Goal: Task Accomplishment & Management: Complete application form

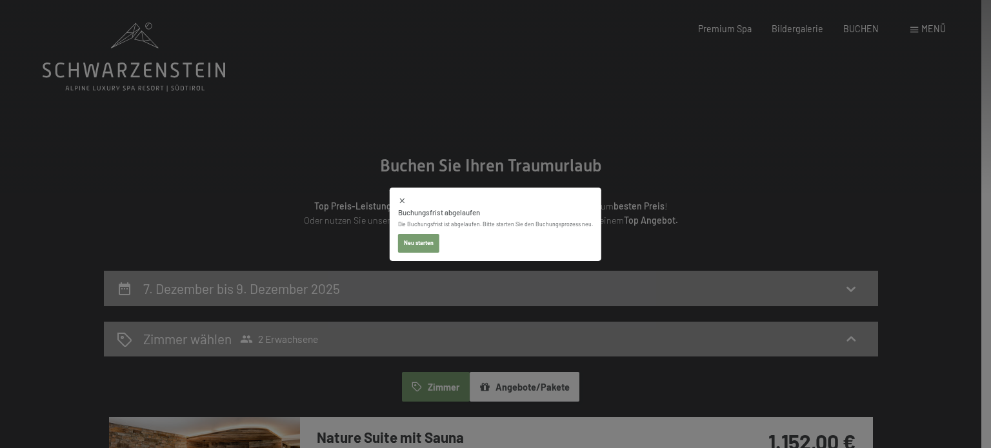
click at [405, 200] on icon at bounding box center [402, 200] width 5 height 5
select select "2025-11-01"
select select "2025-12-01"
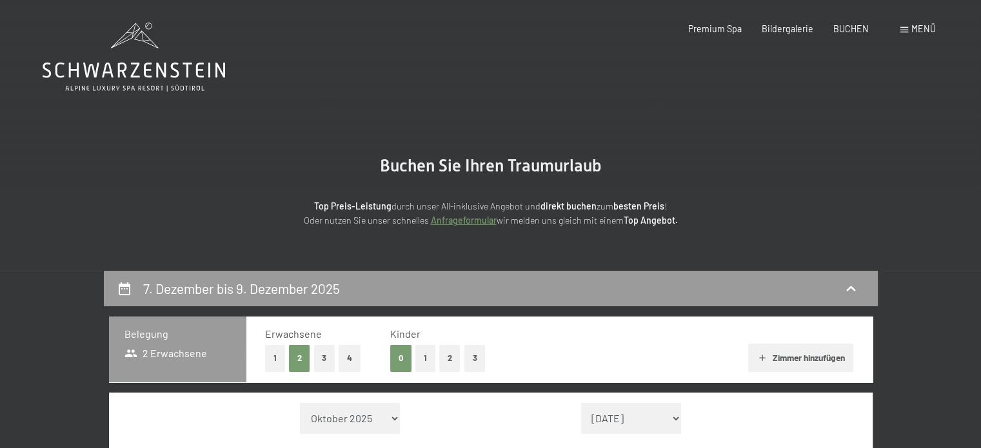
select select "2025-11-01"
select select "2025-12-01"
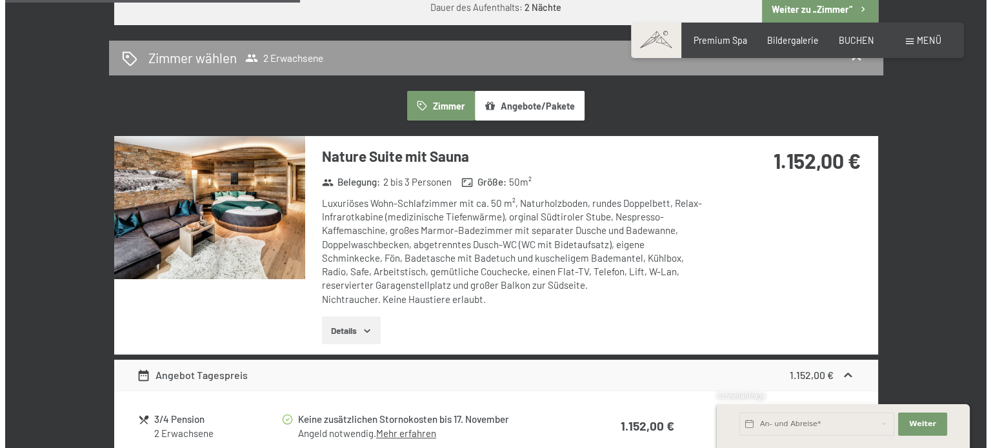
scroll to position [524, 0]
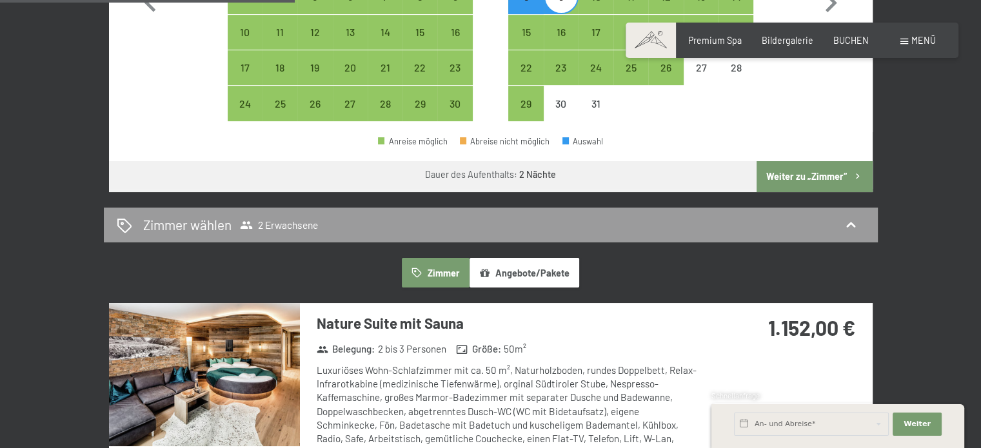
click at [909, 35] on div "Menü" at bounding box center [918, 40] width 35 height 13
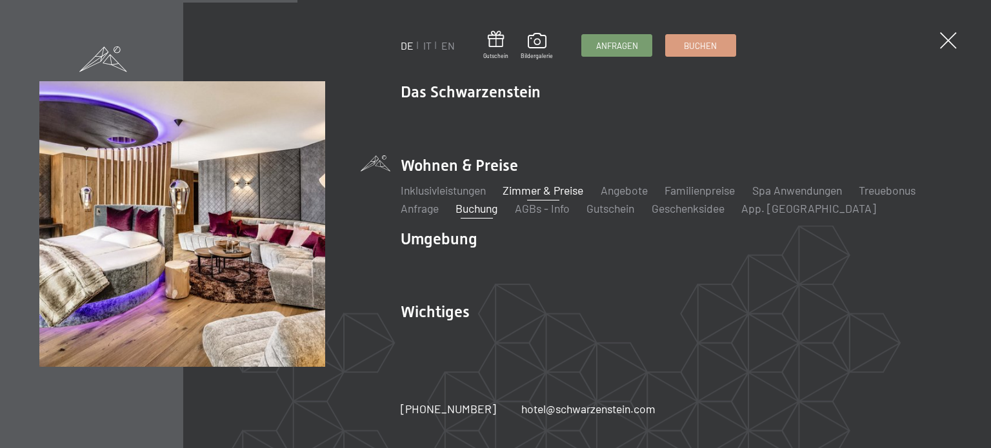
click at [540, 188] on link "Zimmer & Preise" at bounding box center [543, 190] width 81 height 14
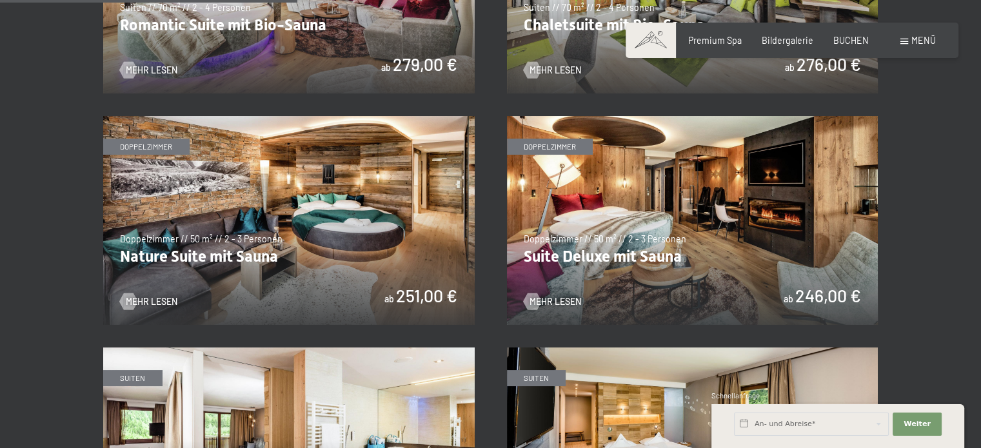
scroll to position [1107, 0]
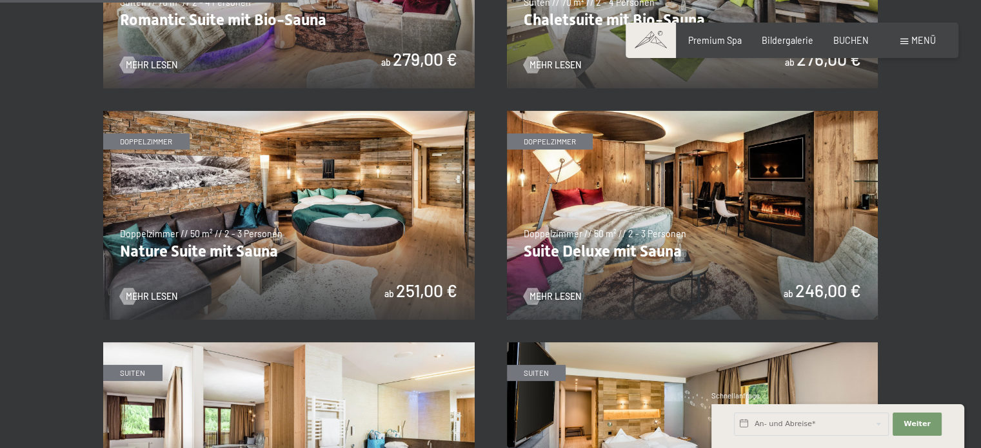
click at [710, 226] on img at bounding box center [693, 215] width 372 height 209
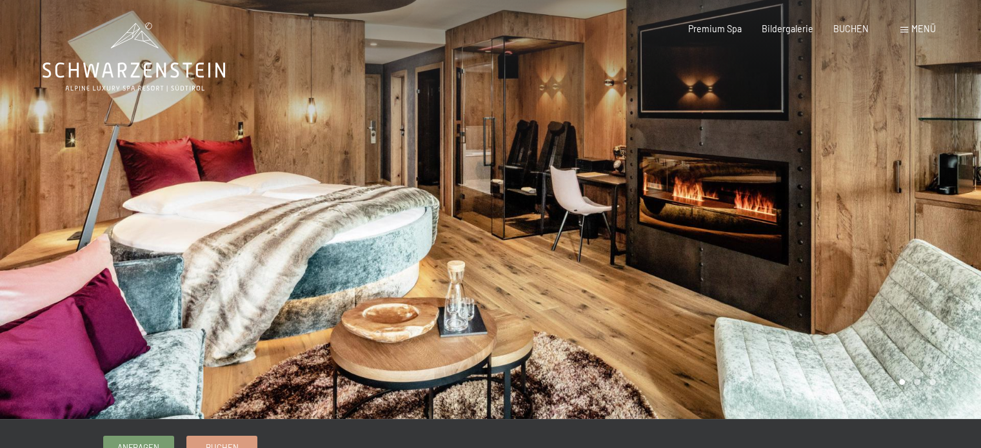
click at [817, 214] on div at bounding box center [736, 209] width 491 height 419
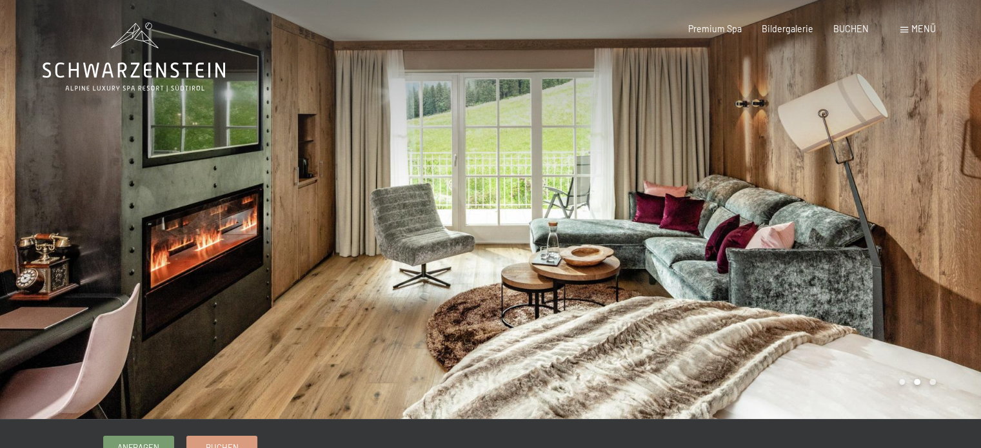
click at [817, 214] on div at bounding box center [736, 209] width 491 height 419
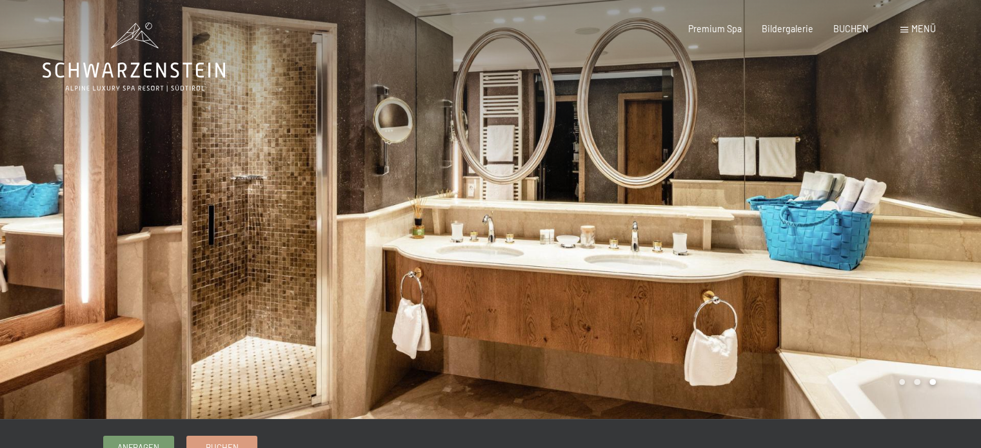
click at [817, 214] on div at bounding box center [736, 209] width 491 height 419
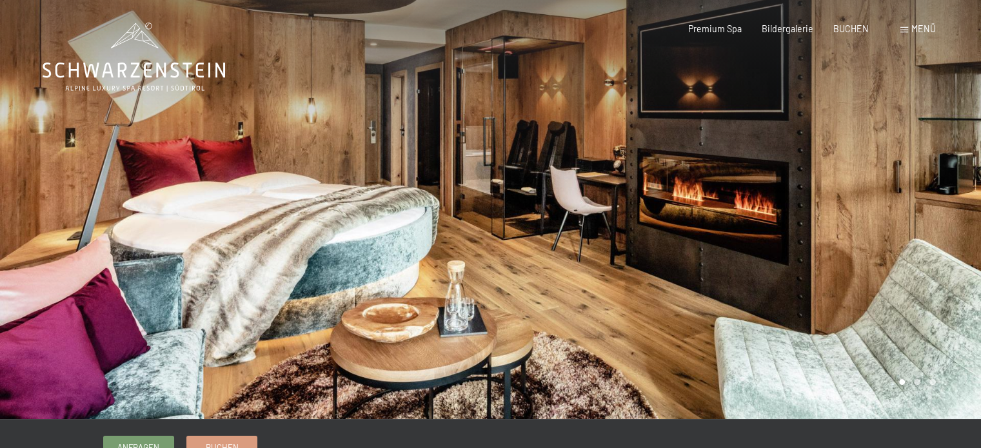
click at [817, 214] on div at bounding box center [736, 209] width 491 height 419
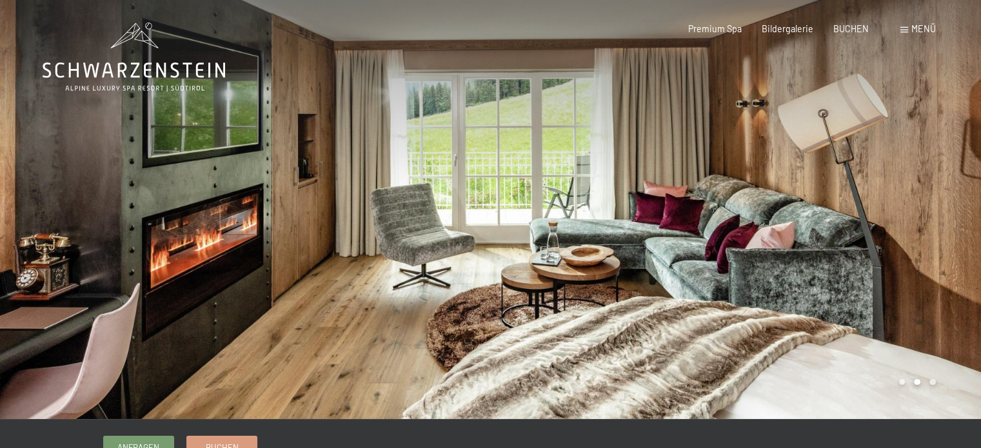
click at [817, 214] on div at bounding box center [736, 209] width 491 height 419
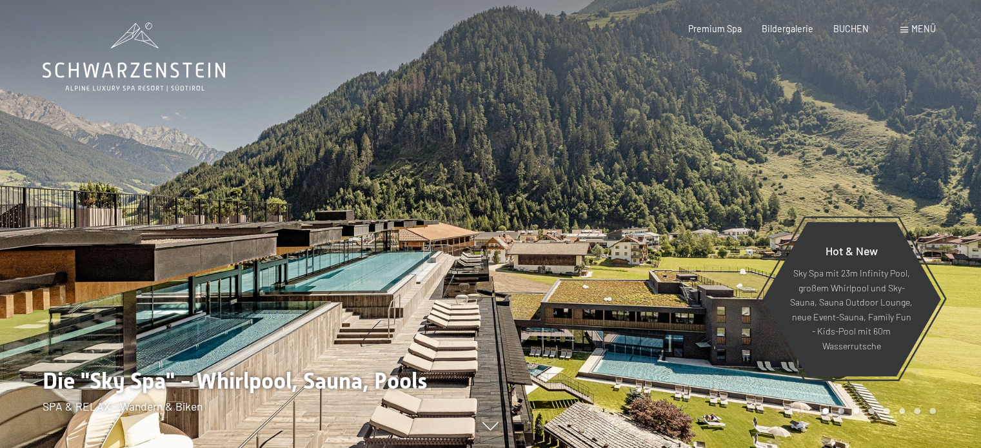
click at [907, 28] on span at bounding box center [905, 30] width 8 height 6
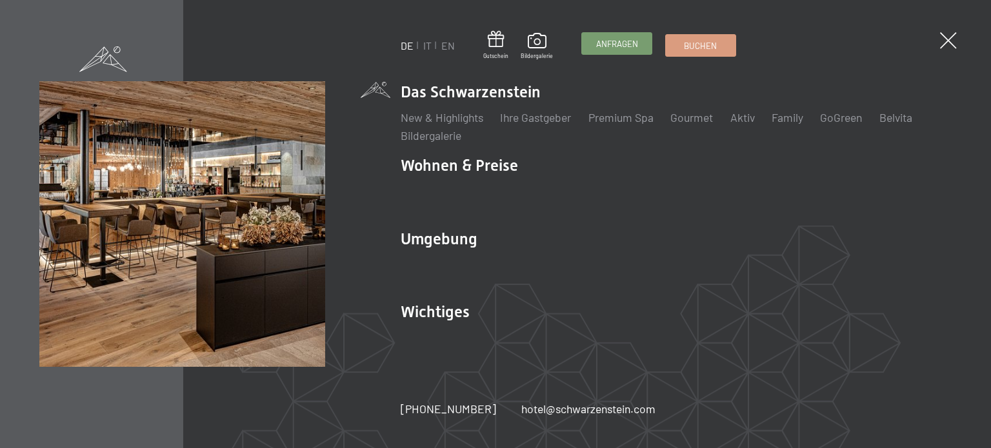
click at [599, 41] on span "Anfragen" at bounding box center [617, 44] width 42 height 12
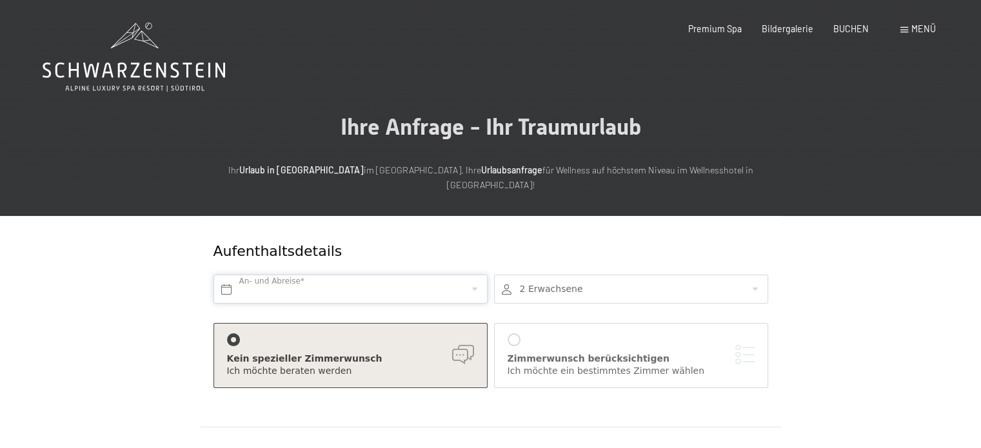
click at [315, 277] on input "text" at bounding box center [351, 289] width 274 height 29
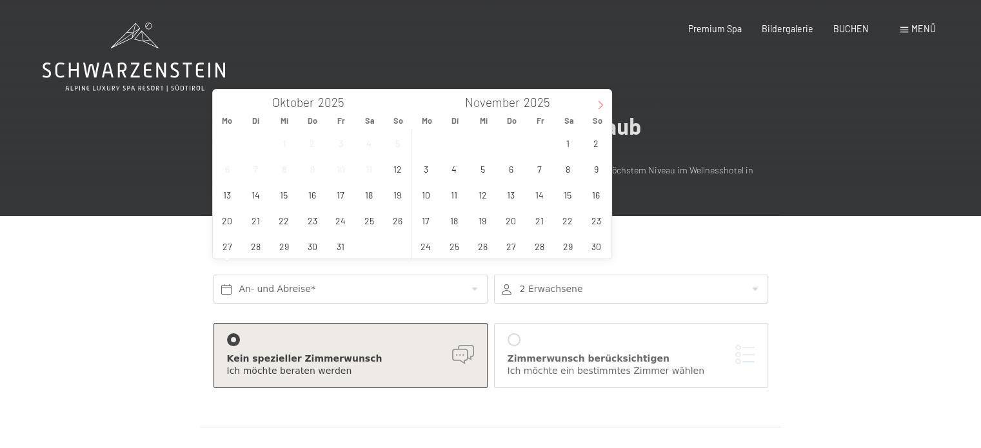
click at [600, 104] on icon at bounding box center [600, 105] width 9 height 9
click at [588, 141] on span "7" at bounding box center [596, 142] width 25 height 25
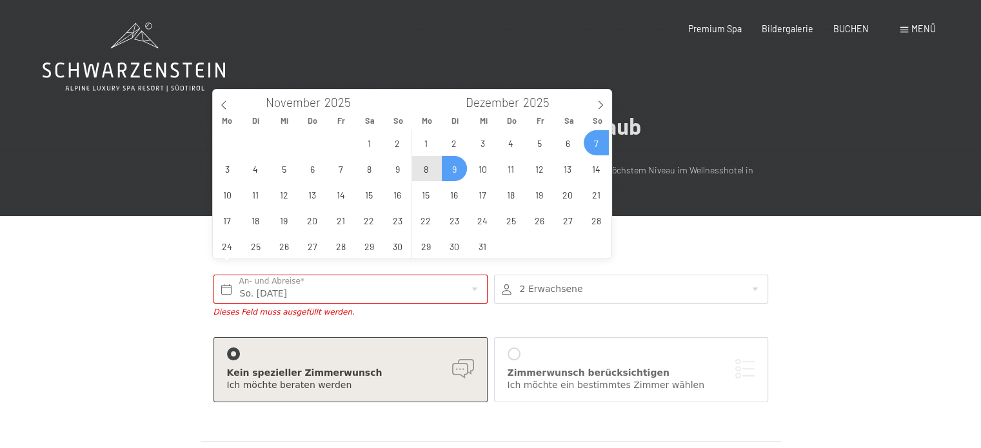
click at [452, 162] on span "9" at bounding box center [454, 168] width 25 height 25
type input "So. 07.12.2025 - Di. 09.12.2025"
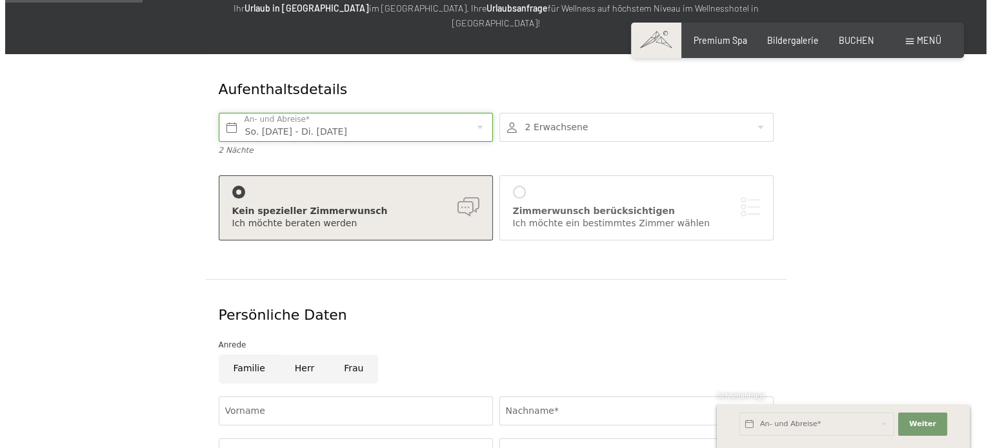
scroll to position [163, 0]
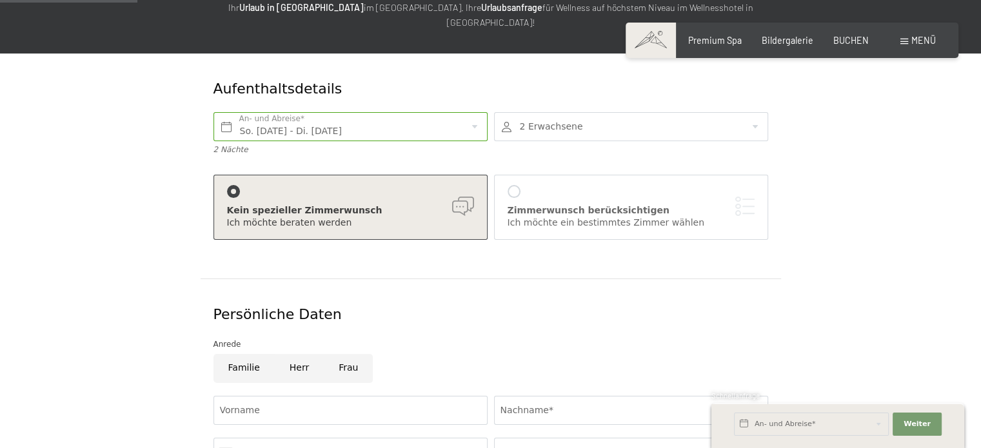
click at [514, 185] on div at bounding box center [514, 191] width 13 height 13
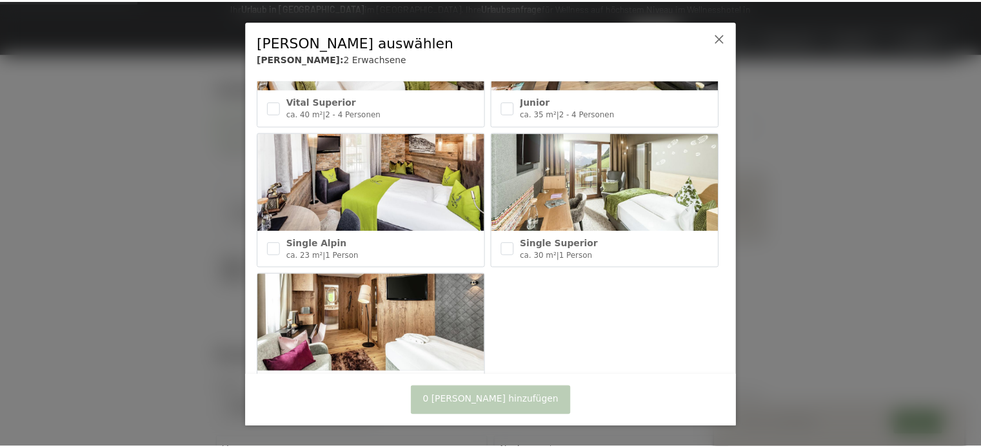
scroll to position [720, 0]
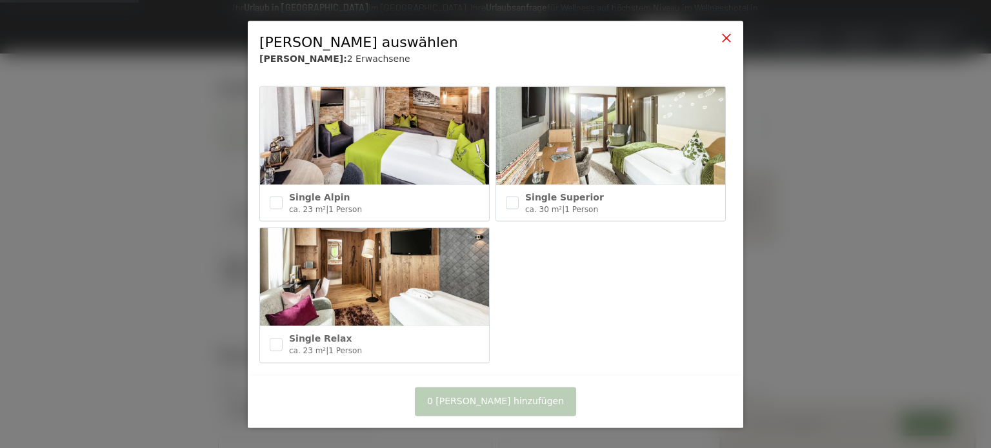
click at [727, 37] on icon at bounding box center [726, 37] width 10 height 10
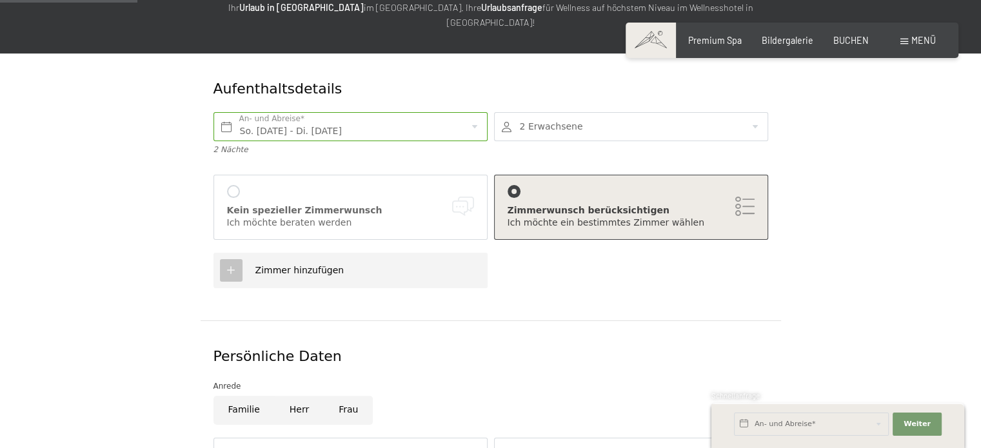
click at [227, 185] on div at bounding box center [233, 191] width 13 height 13
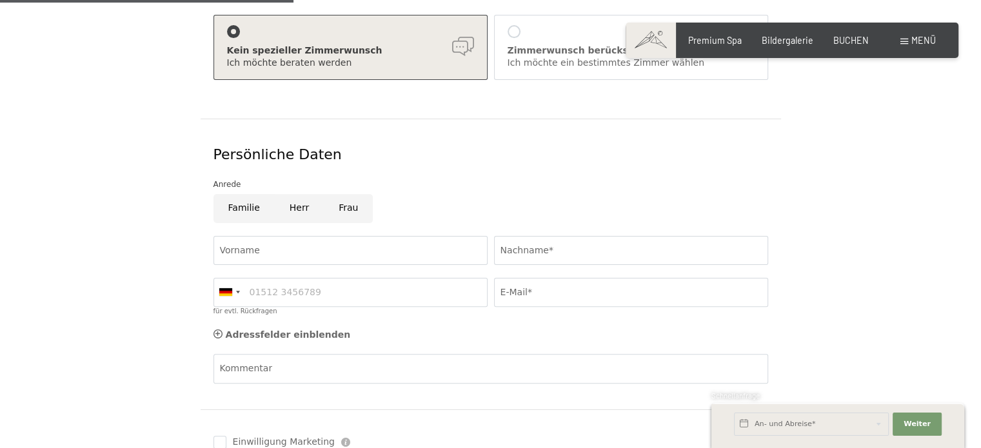
scroll to position [348, 0]
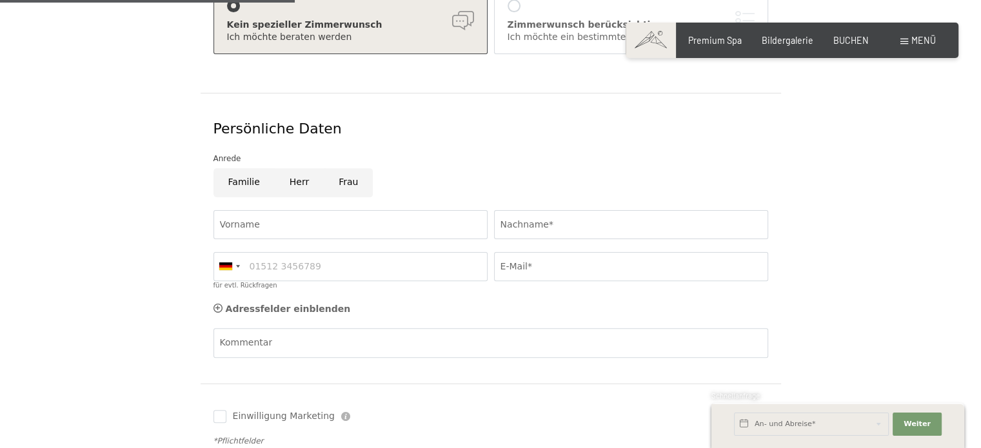
click at [298, 168] on input "Herr" at bounding box center [299, 182] width 49 height 29
radio input "true"
click at [271, 210] on input "Vorname" at bounding box center [351, 224] width 274 height 29
type input "Nikita"
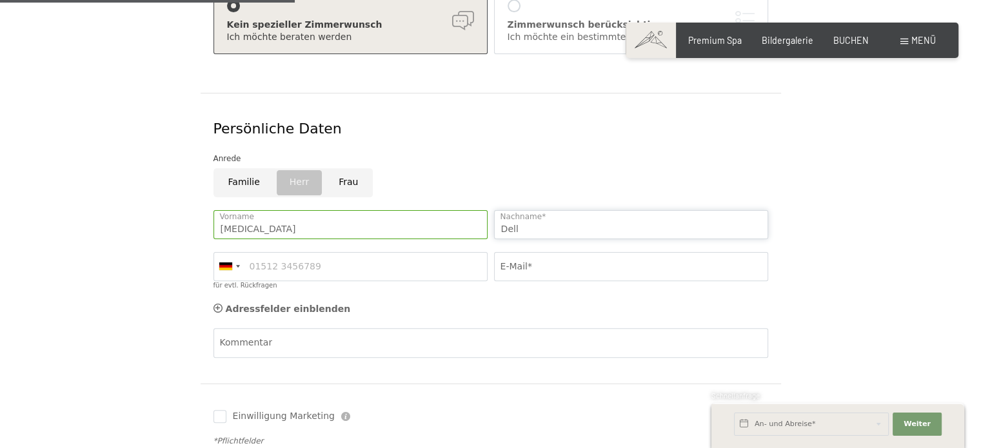
type input "Dell"
type input "0"
type input "017643646609"
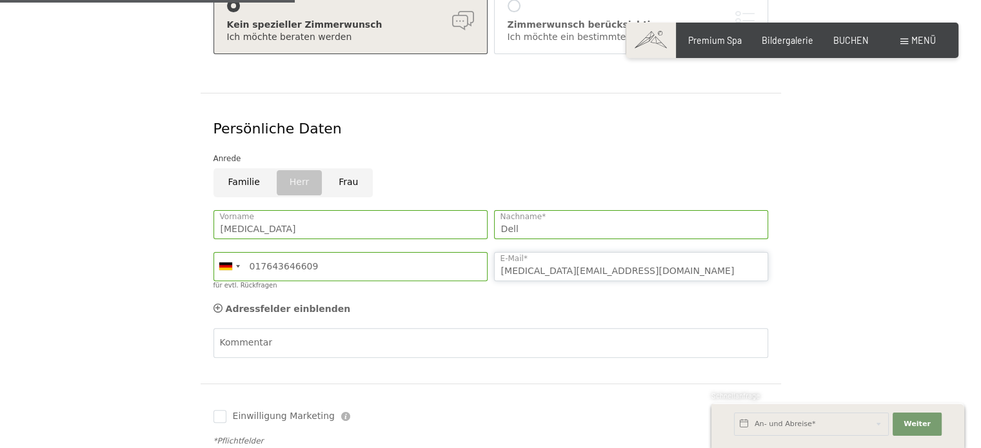
type input "nikita_dell@gmx.de"
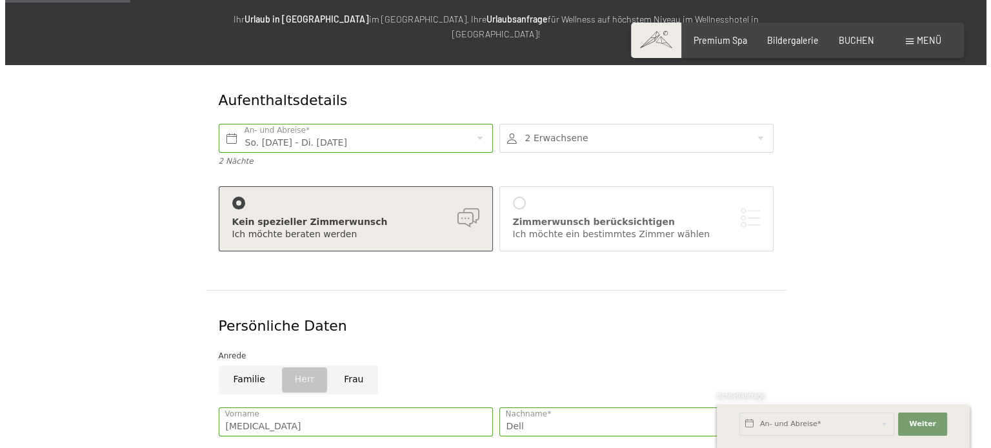
scroll to position [155, 0]
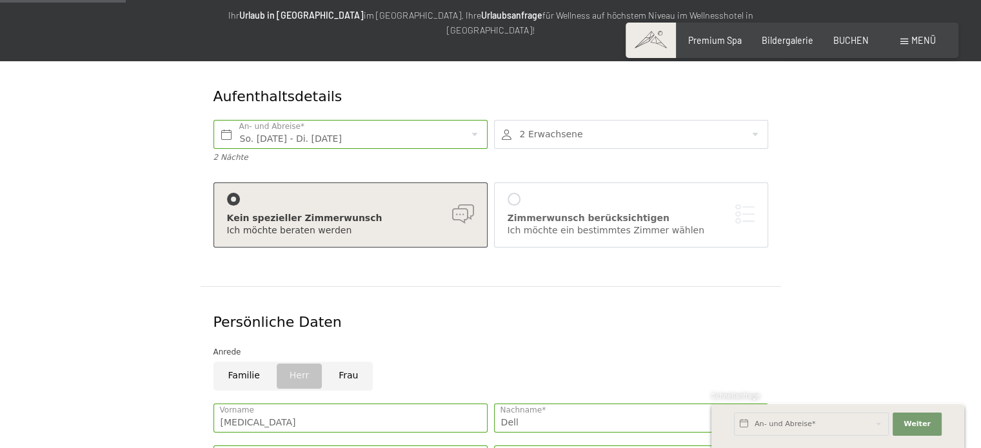
type textarea "Bitte"
click at [517, 193] on div "Zimmerwunsch berücksichtigen Ich möchte ein bestimmtes Zimmer wählen" at bounding box center [631, 215] width 247 height 45
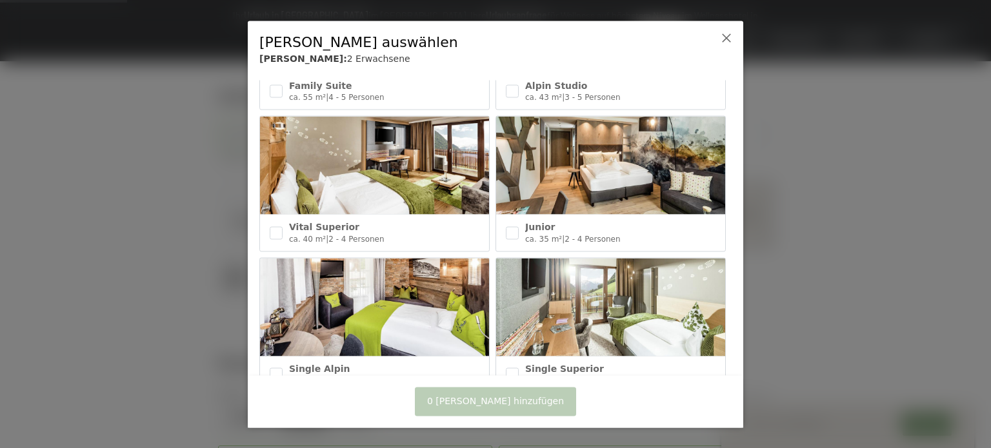
scroll to position [547, 0]
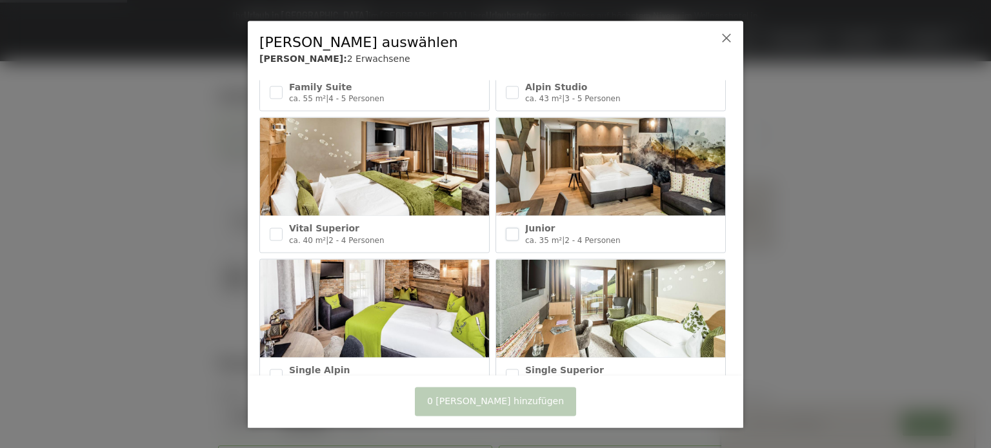
click at [512, 228] on input "checkbox" at bounding box center [512, 234] width 13 height 13
checkbox input "true"
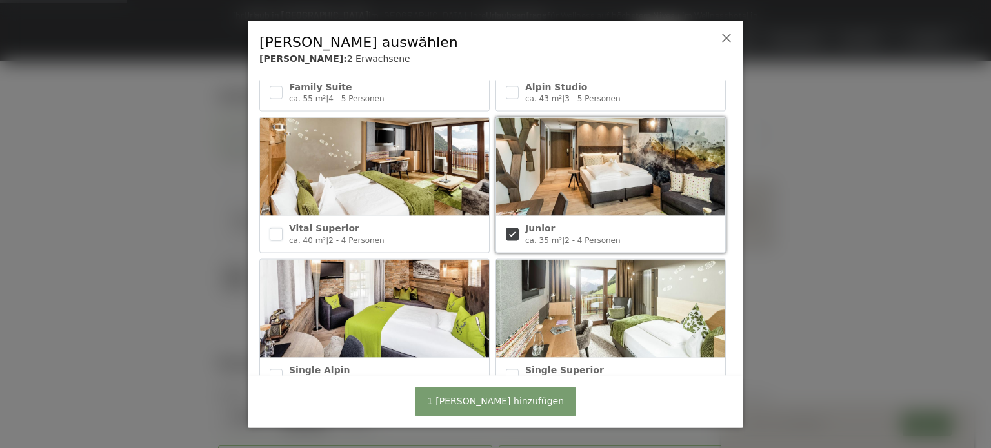
click at [270, 228] on input "checkbox" at bounding box center [276, 234] width 13 height 13
checkbox input "true"
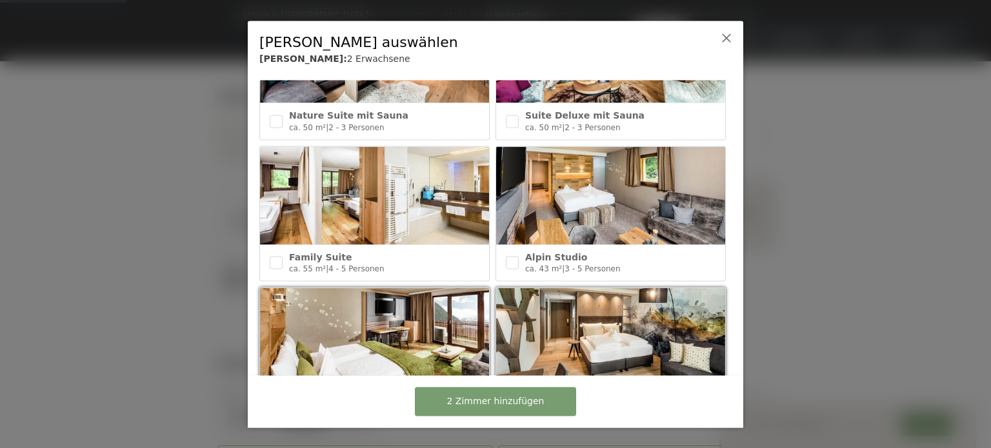
scroll to position [376, 0]
click at [508, 257] on input "checkbox" at bounding box center [512, 263] width 13 height 13
checkbox input "true"
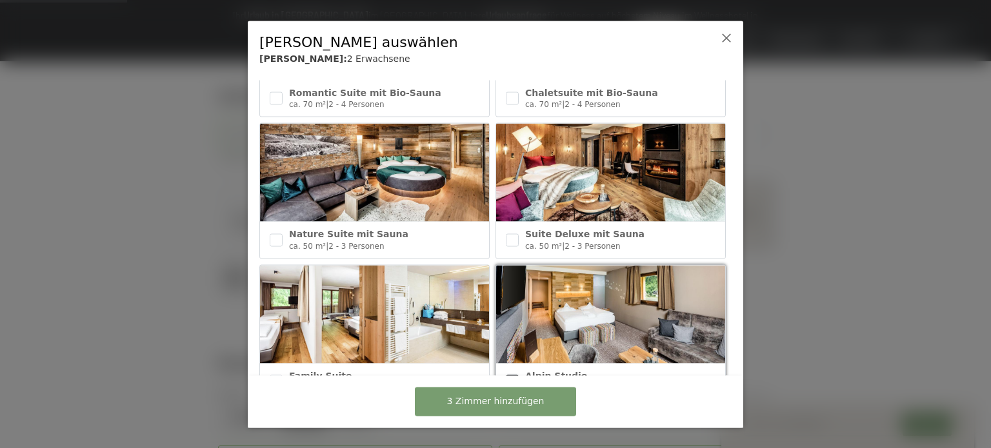
scroll to position [255, 0]
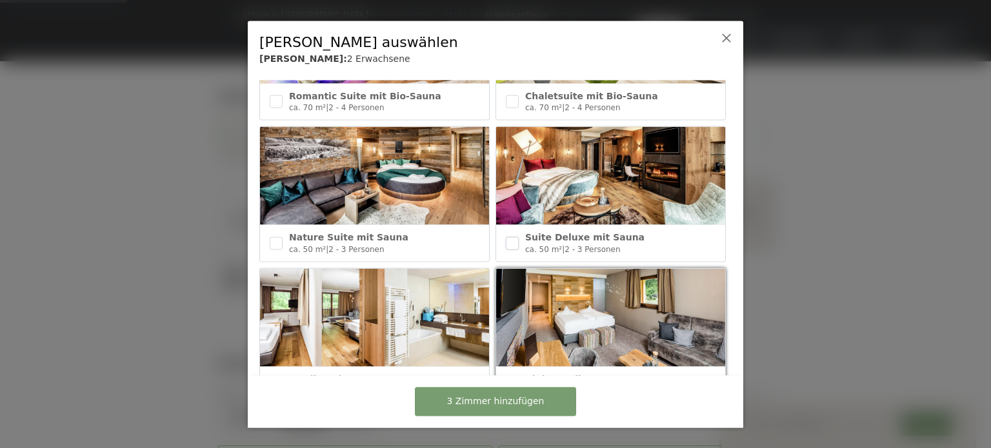
click at [512, 237] on input "checkbox" at bounding box center [512, 243] width 13 height 13
checkbox input "true"
click at [274, 239] on input "checkbox" at bounding box center [276, 243] width 13 height 13
checkbox input "true"
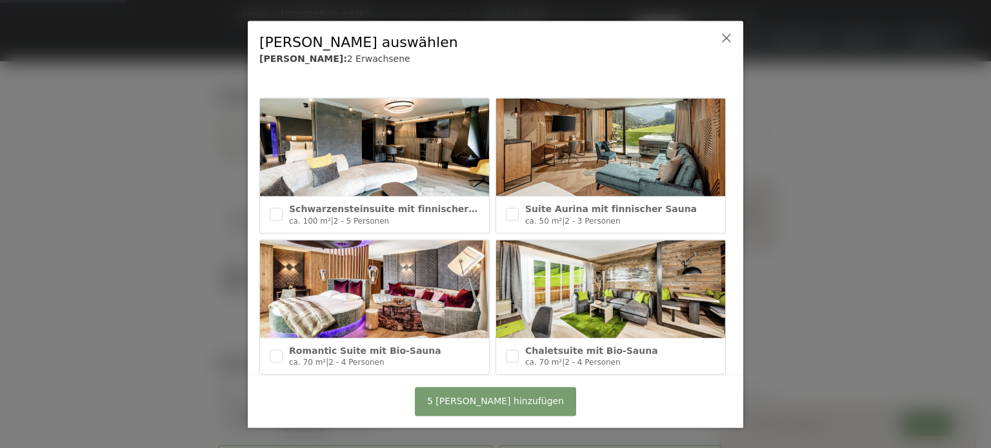
scroll to position [0, 0]
click at [506, 214] on input "checkbox" at bounding box center [512, 214] width 13 height 13
checkbox input "true"
click at [475, 400] on span "6 Zimmer hinzufügen" at bounding box center [495, 401] width 137 height 13
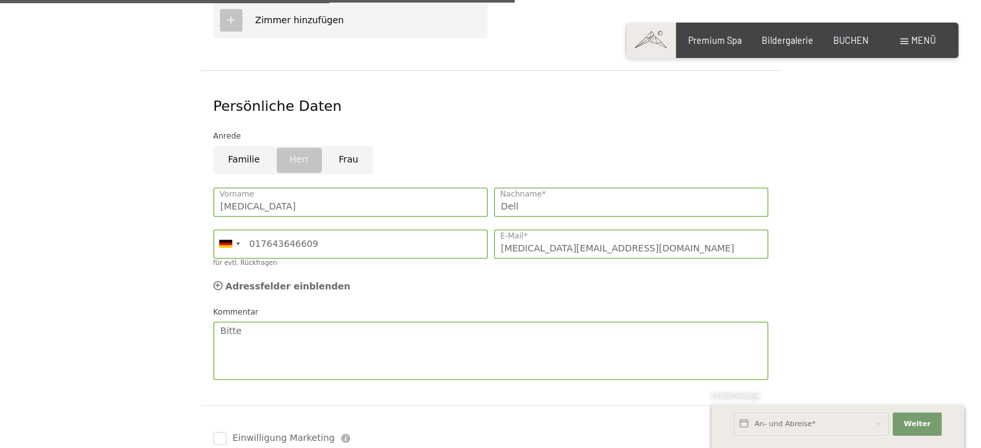
scroll to position [921, 0]
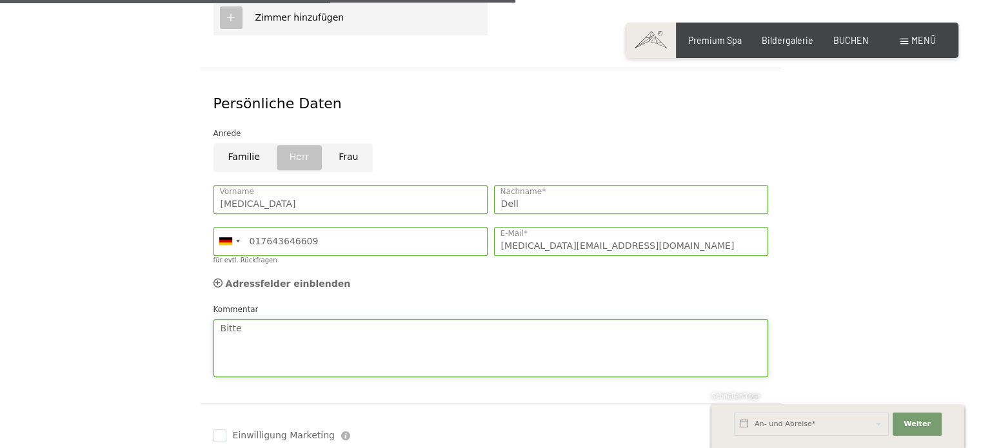
click at [334, 332] on textarea "Bitte" at bounding box center [491, 348] width 555 height 58
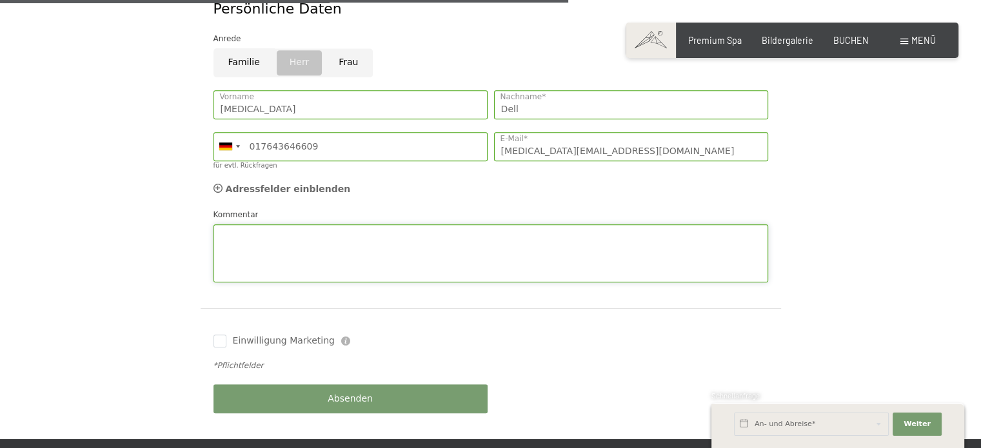
scroll to position [1017, 0]
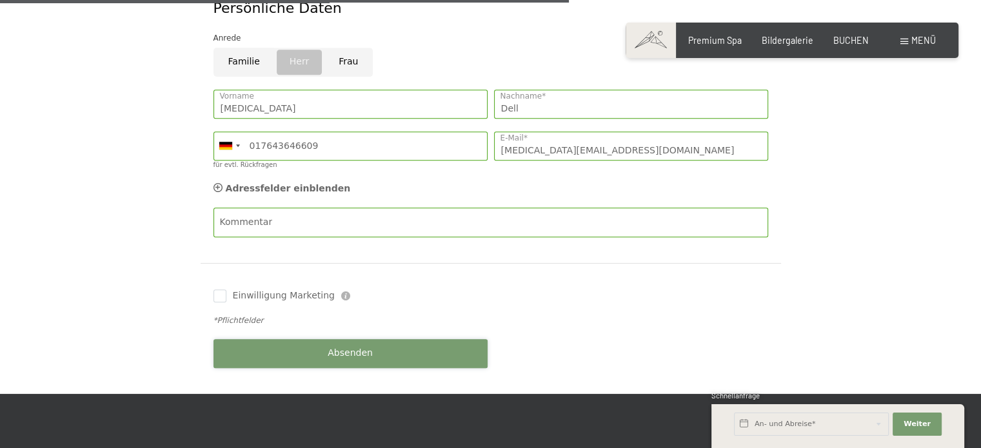
click at [320, 384] on div "Buchen Anfragen Premium Spa Bildergalerie BUCHEN Menü DE IT EN Gutschein Bilder…" at bounding box center [490, 77] width 981 height 2189
click at [341, 347] on span "Absenden" at bounding box center [350, 353] width 45 height 13
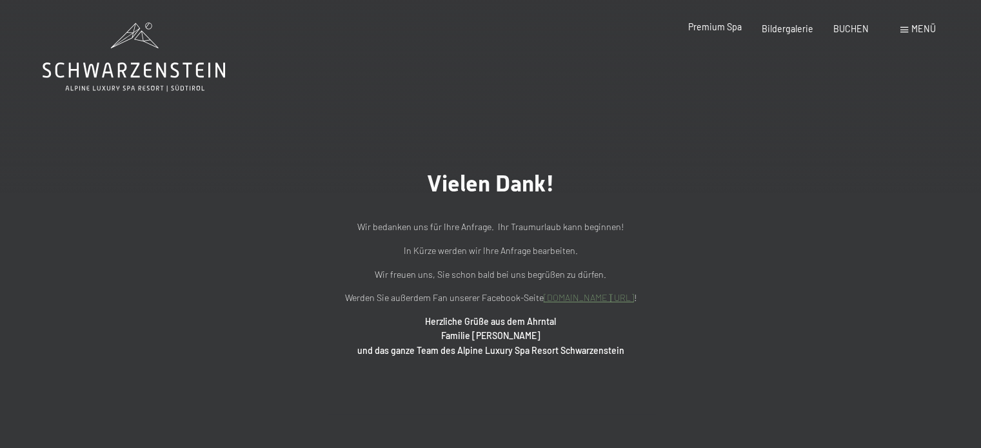
click at [725, 26] on span "Premium Spa" at bounding box center [715, 26] width 54 height 11
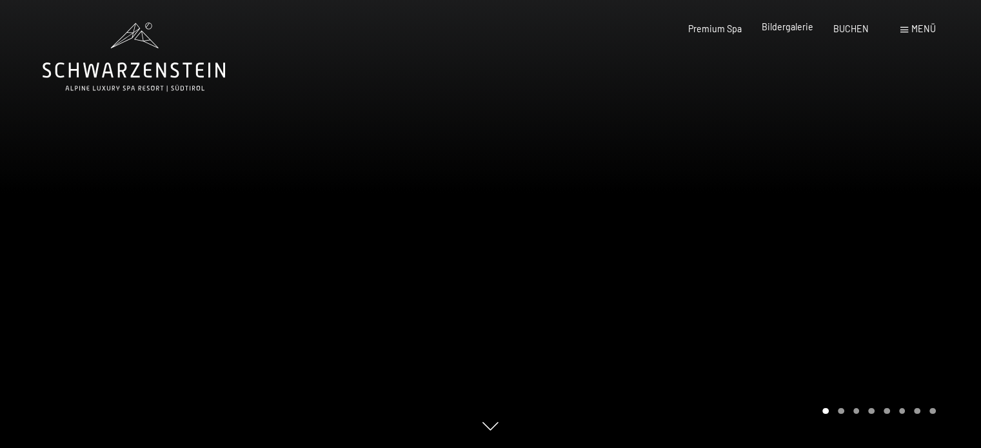
drag, startPoint x: 0, startPoint y: 0, endPoint x: 779, endPoint y: 30, distance: 779.3
click at [779, 30] on span "Bildergalerie" at bounding box center [788, 26] width 52 height 11
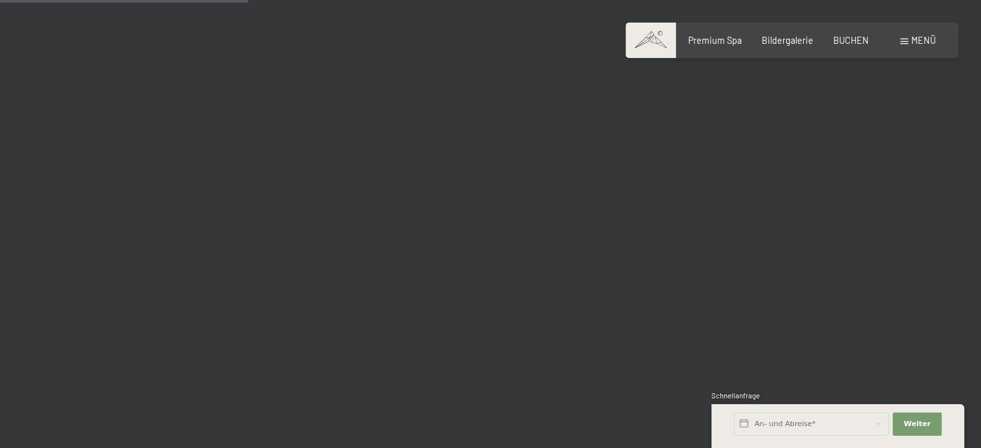
scroll to position [3208, 0]
